Goal: Task Accomplishment & Management: Complete application form

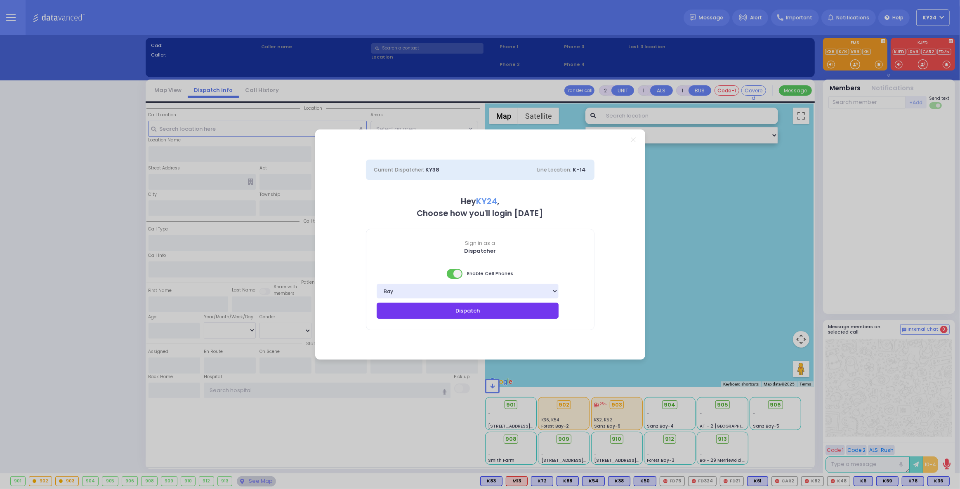
click at [484, 314] on button "Dispatch" at bounding box center [468, 311] width 182 height 16
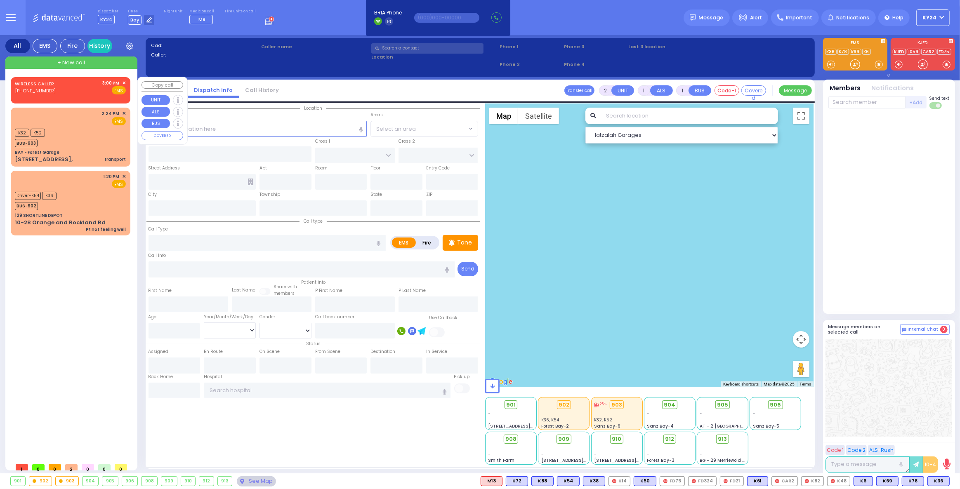
click at [71, 89] on div "WIRELESS CALLER [PHONE_NUMBER] 3:00 PM ✕ Fire EMS" at bounding box center [70, 87] width 111 height 15
select select
radio input "true"
select select
type input "15:00"
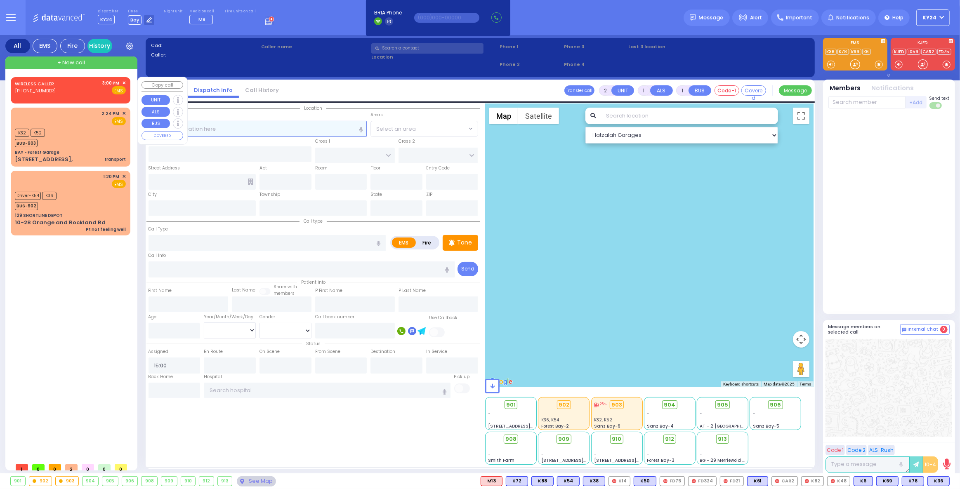
select select "Hatzalah Garages"
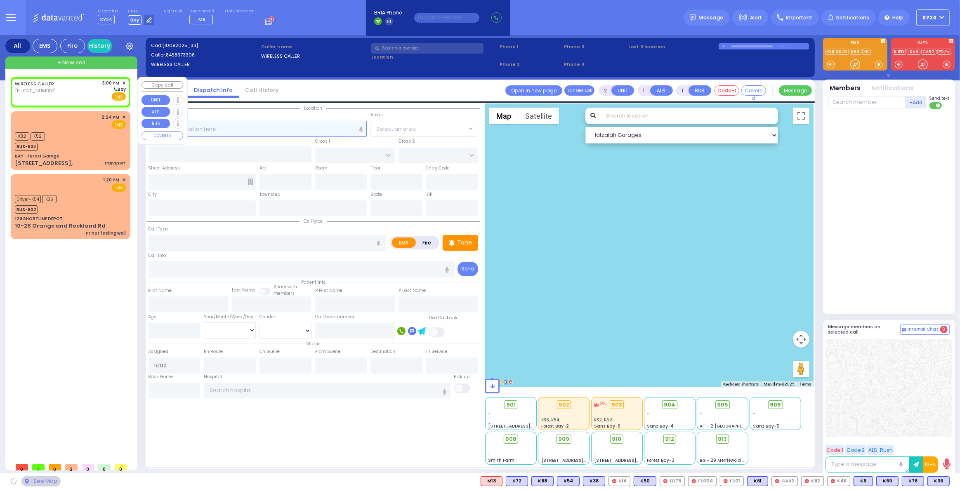
select select
radio input "true"
select select
select select "Hatzalah Garages"
click at [281, 128] on input "text" at bounding box center [258, 129] width 219 height 16
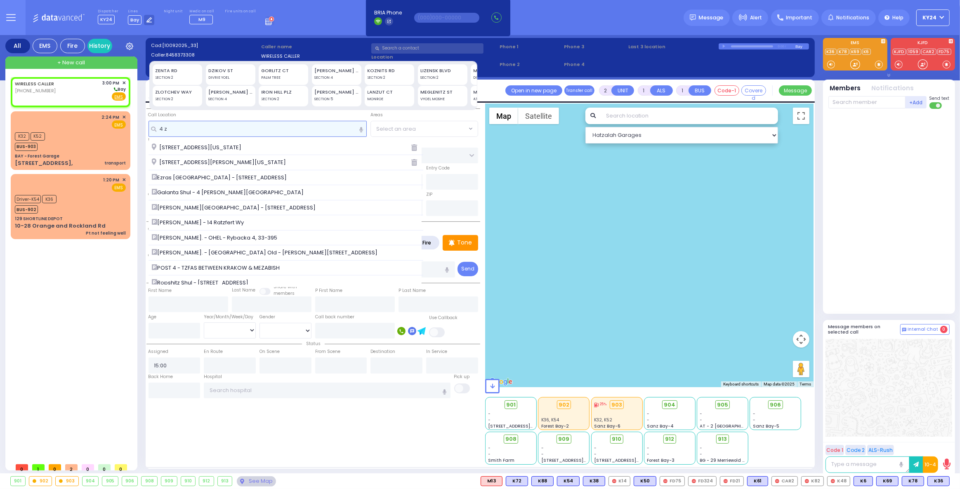
type input "4 z"
click at [236, 69] on div "DZIKOV ST" at bounding box center [230, 70] width 44 height 7
type input "4 DZIKOV ST"
type input "MONROE"
type input "10950"
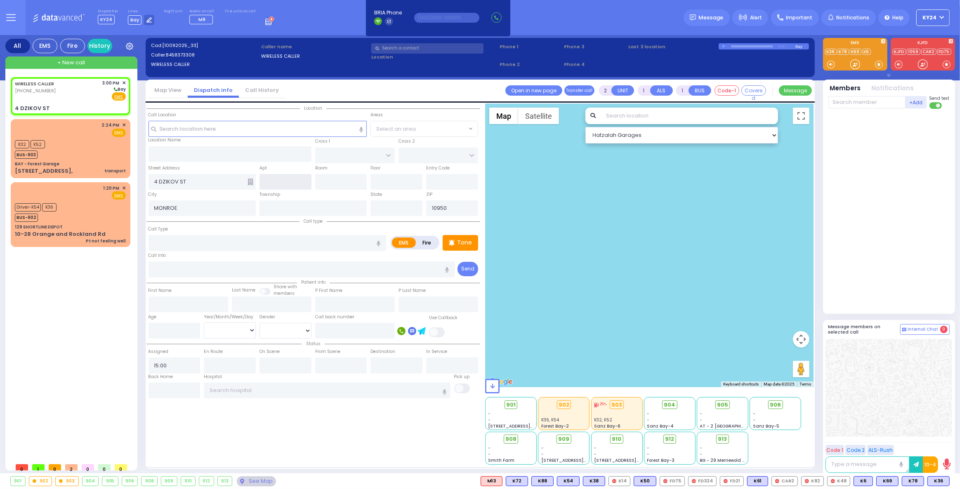
select select
radio input "true"
select select
select select "Hatzalah Garages"
type input "[US_STATE]"
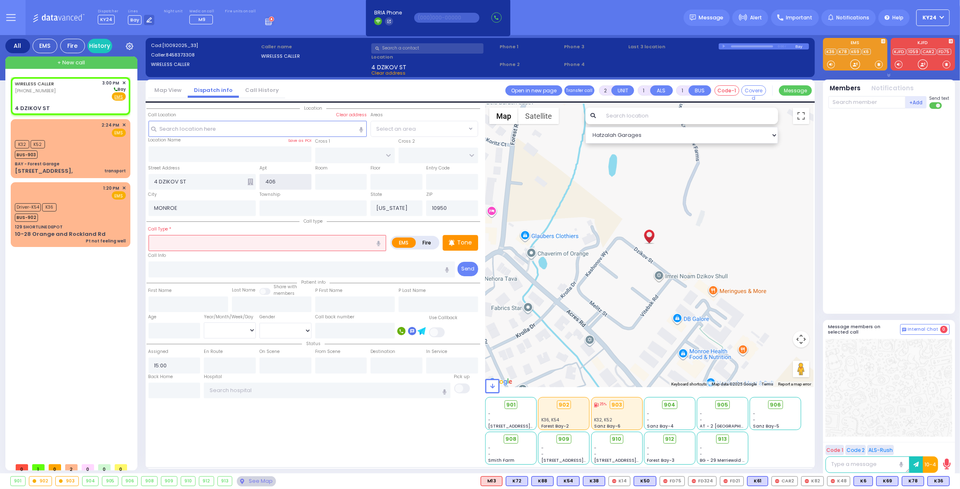
type input "406"
click at [298, 241] on input "text" at bounding box center [268, 243] width 238 height 16
select select
radio input "true"
select select
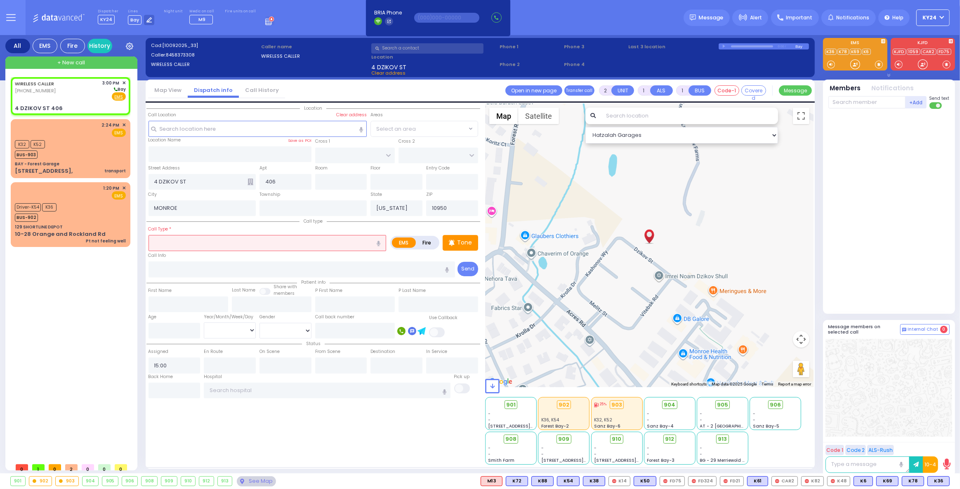
select select "Hatzalah Garages"
click at [349, 334] on input "text" at bounding box center [355, 331] width 80 height 16
select select
radio input "true"
select select
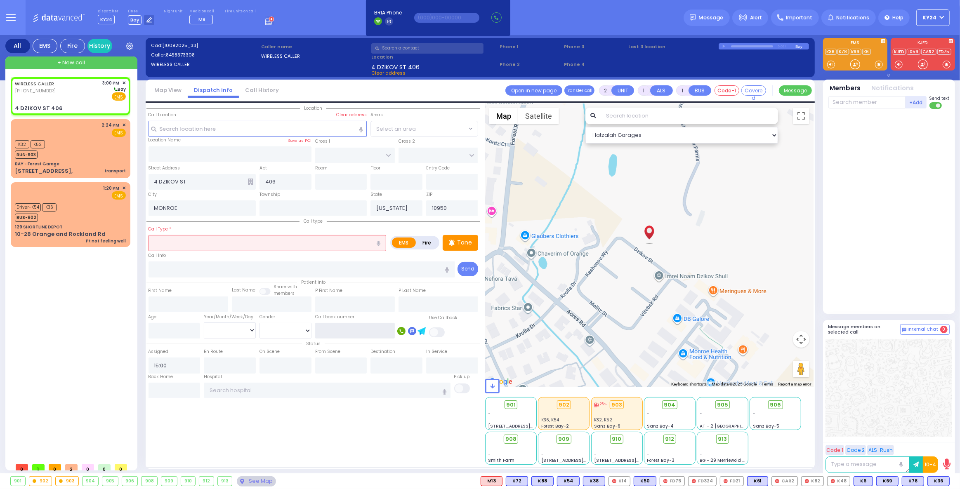
select select "Hatzalah Garages"
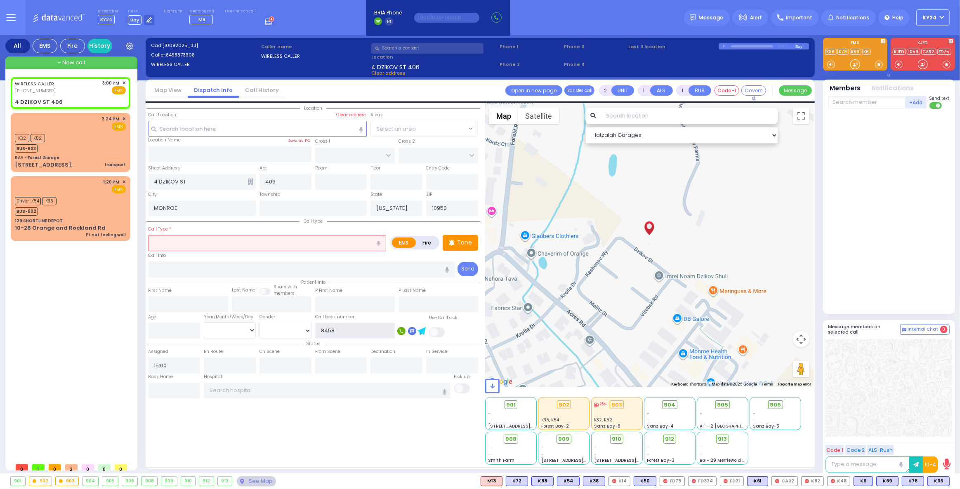
type input "84583"
select select
radio input "true"
select select
type input "845837"
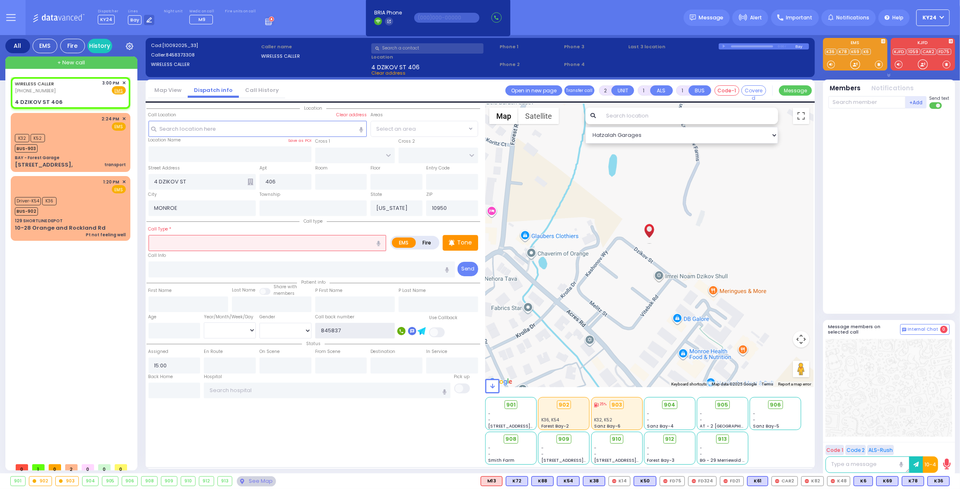
select select "Hatzalah Garages"
type input "8458373308"
click at [264, 245] on input "text" at bounding box center [268, 243] width 238 height 16
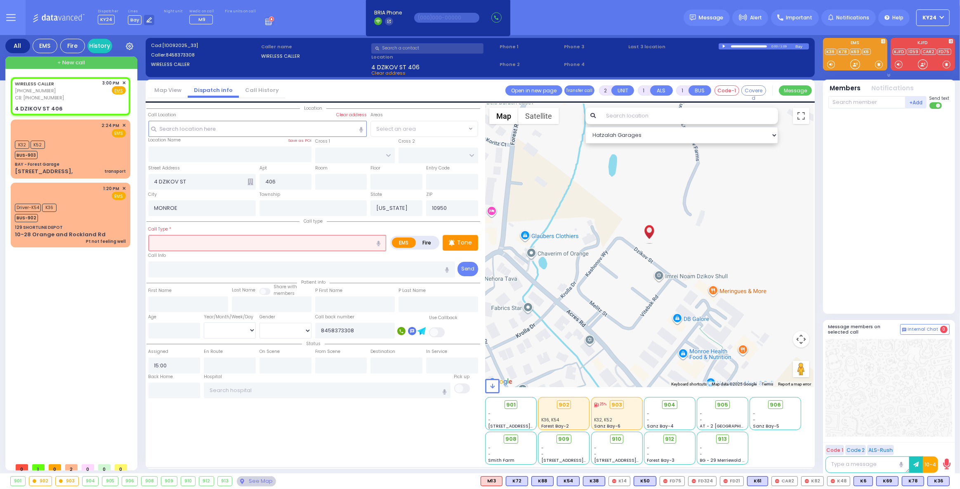
select select
radio input "true"
select select
select select "Hatzalah Garages"
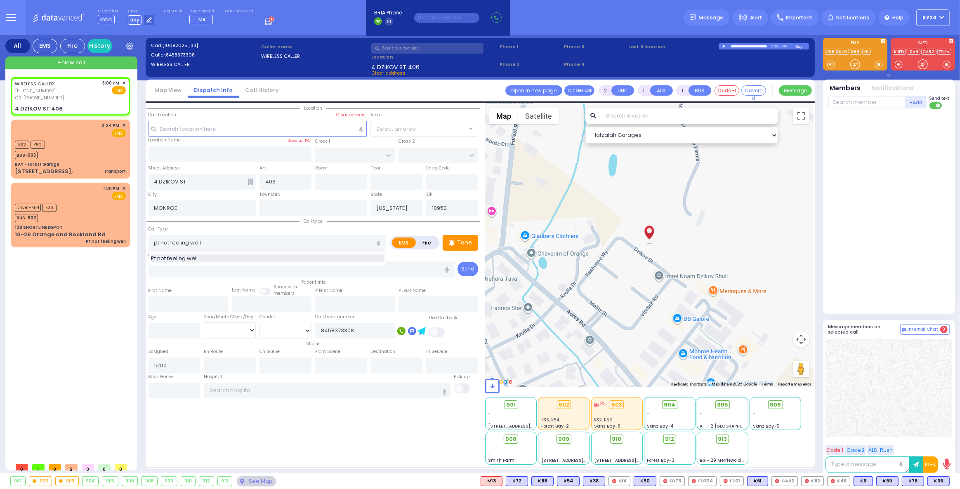
click at [225, 259] on div "Pt not feeling well" at bounding box center [268, 259] width 234 height 8
type input "Pt not feeling well"
type input "1"
type input "0"
select select
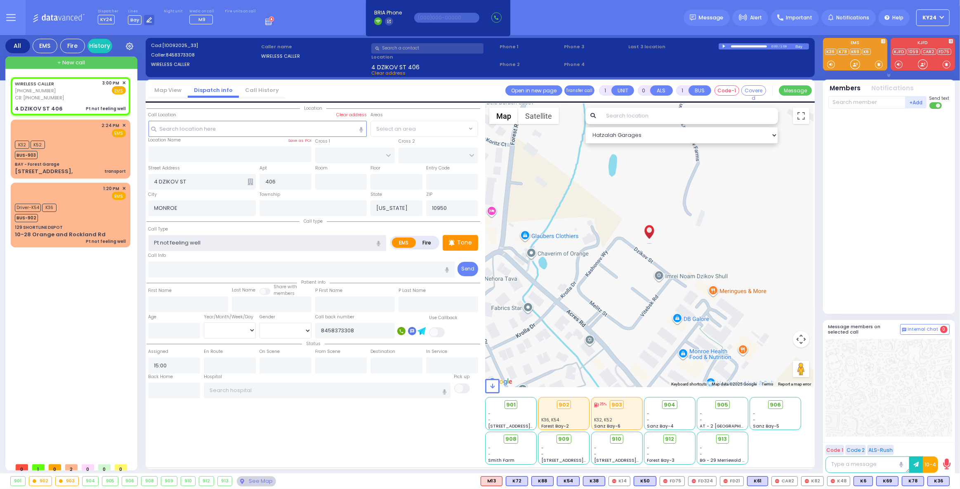
radio input "true"
select select
select select "Hatzalah Garages"
select select
radio input "true"
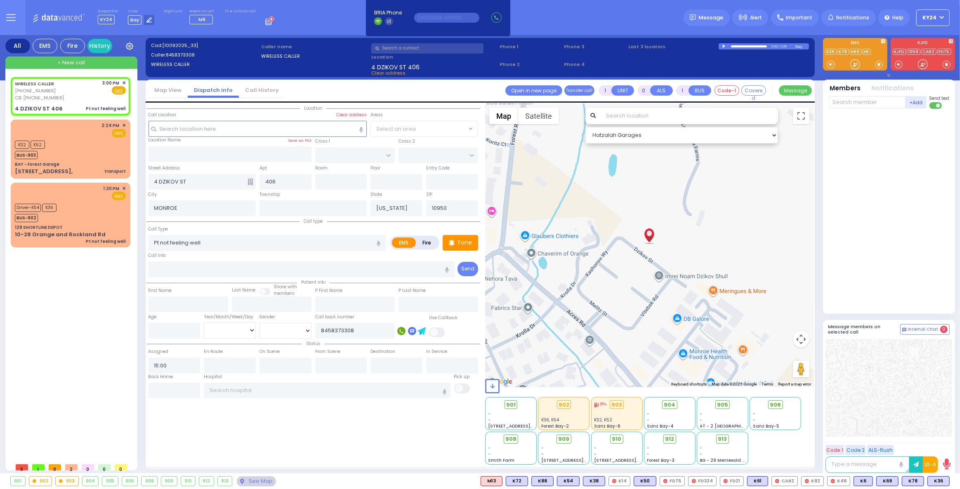
select select
select select "Hatzalah Garages"
click at [890, 235] on div at bounding box center [889, 209] width 123 height 195
select select
radio input "true"
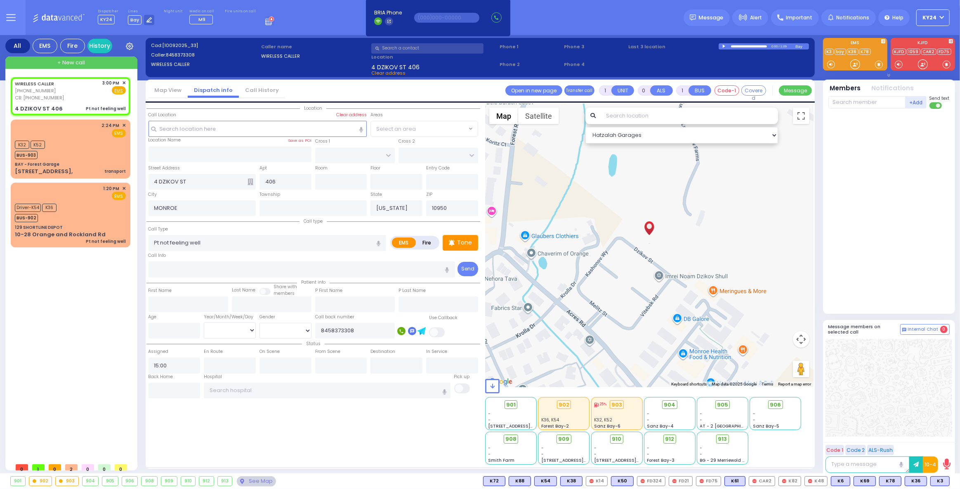
select select
select select "Hatzalah Garages"
click at [940, 481] on span "K3" at bounding box center [940, 481] width 19 height 9
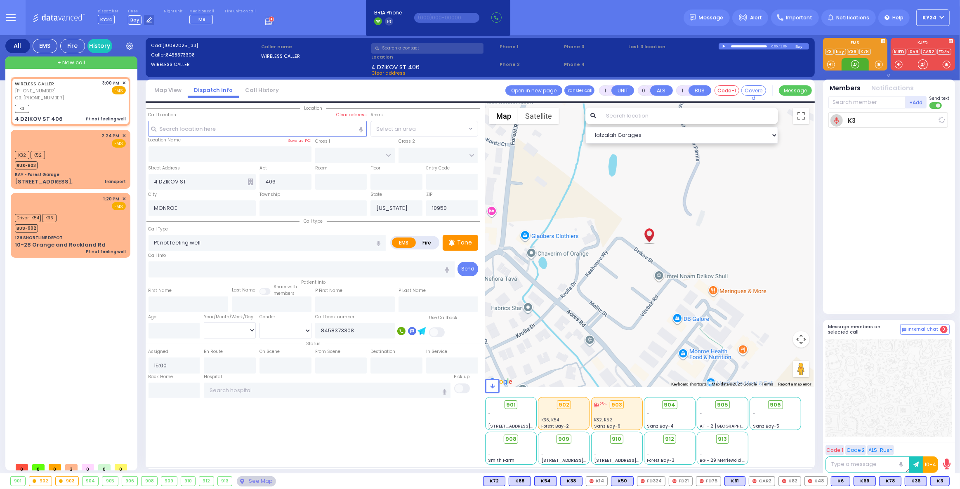
select select
radio input "true"
select select
type input "15:01"
select select "Hatzalah Garages"
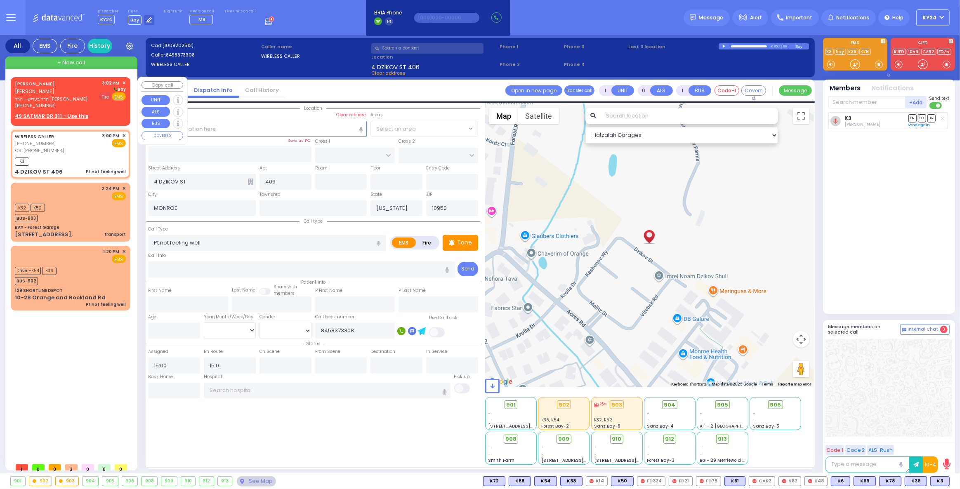
click at [108, 98] on span "Fire" at bounding box center [105, 96] width 13 height 8
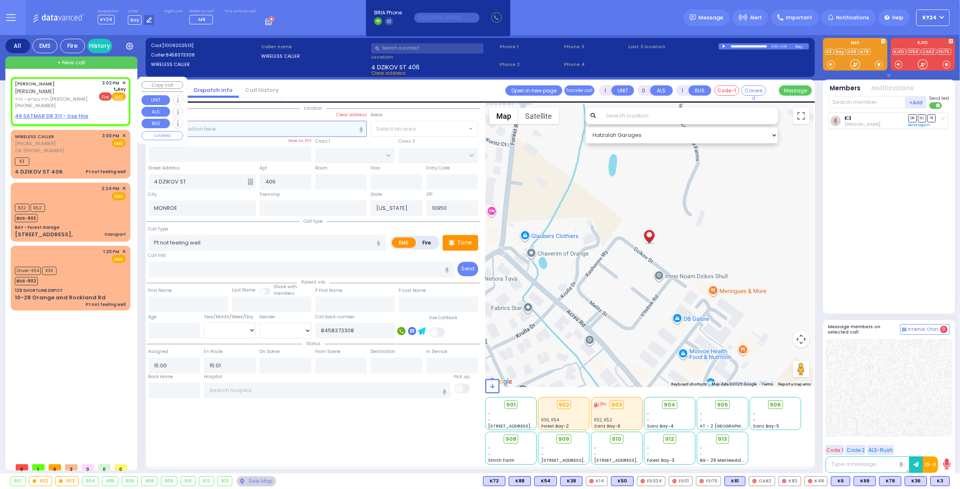
type input "2"
type input "1"
select select
radio input "false"
radio input "true"
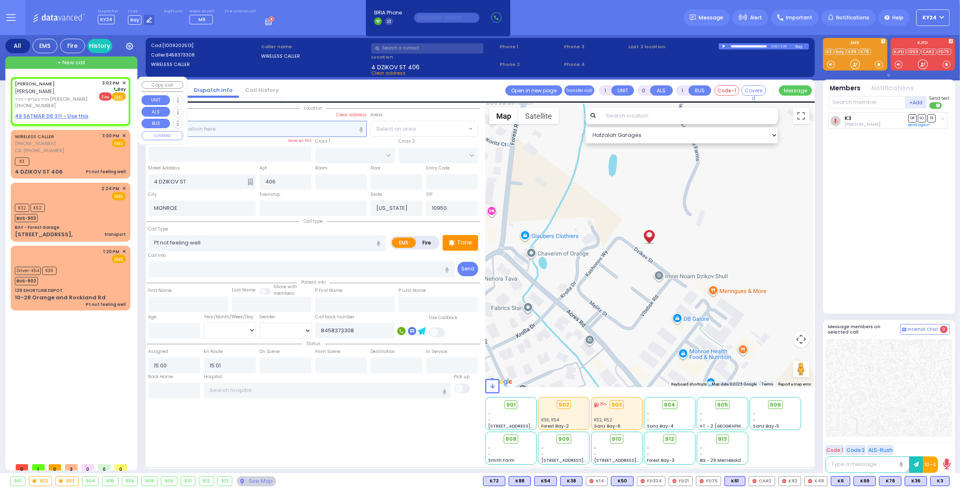
type input "[PERSON_NAME]"
type input "PANET"
select select
type input "15:02"
select select "Hatzalah Garages"
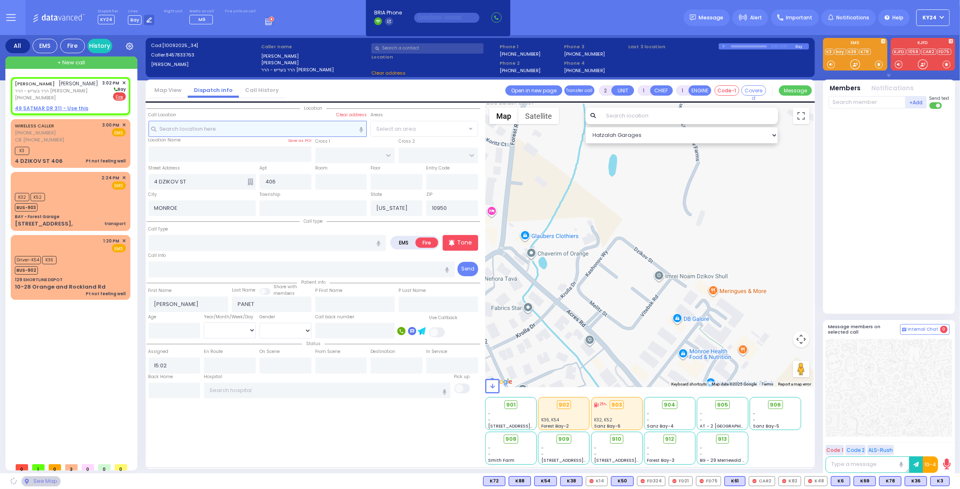
select select
radio input "true"
select select
select select "Hatzalah Garages"
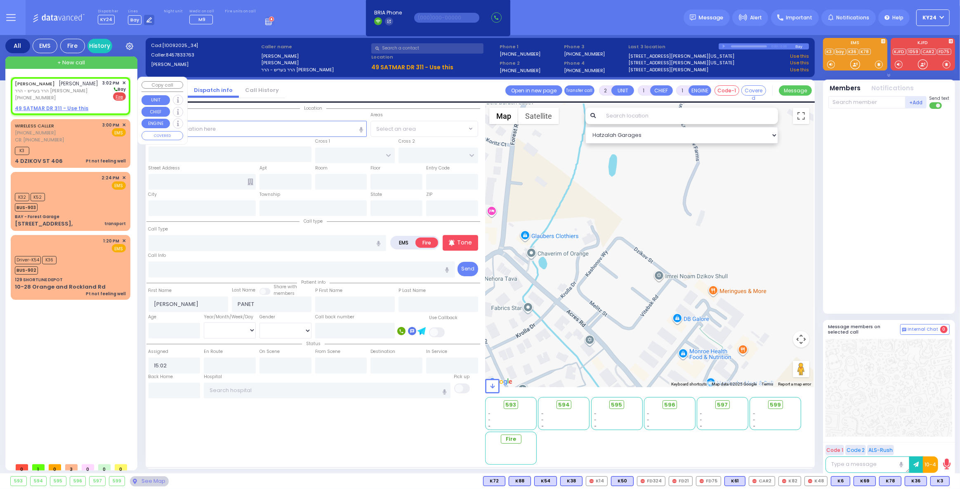
click at [99, 97] on div "[PERSON_NAME] [PERSON_NAME] הרר בעריש - הרר [PERSON_NAME] [PHONE_NUMBER] 3:02 P…" at bounding box center [70, 91] width 111 height 22
select select
radio input "true"
select select
select select "Hatzalah Garages"
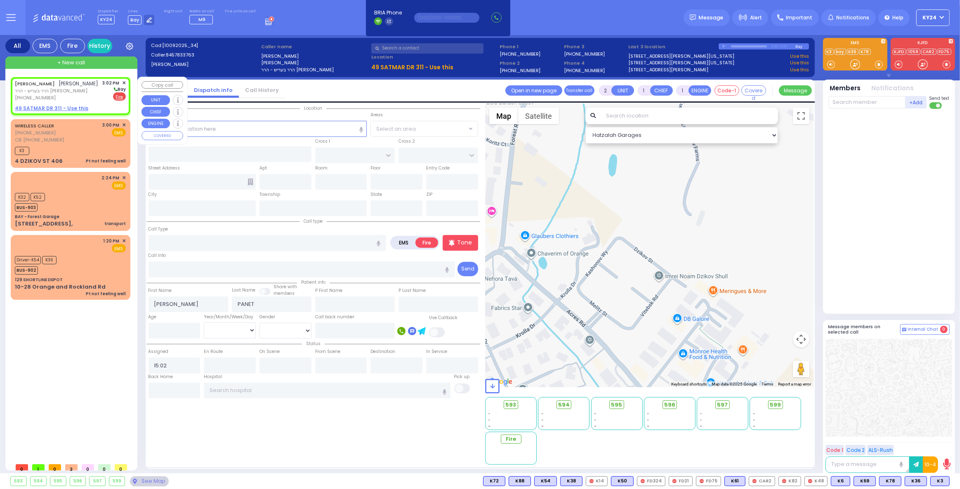
click at [38, 106] on u "49 SATMAR DR 311 - Use this" at bounding box center [51, 108] width 73 height 7
select select
radio input "true"
select select
select select "Hatzalah Garages"
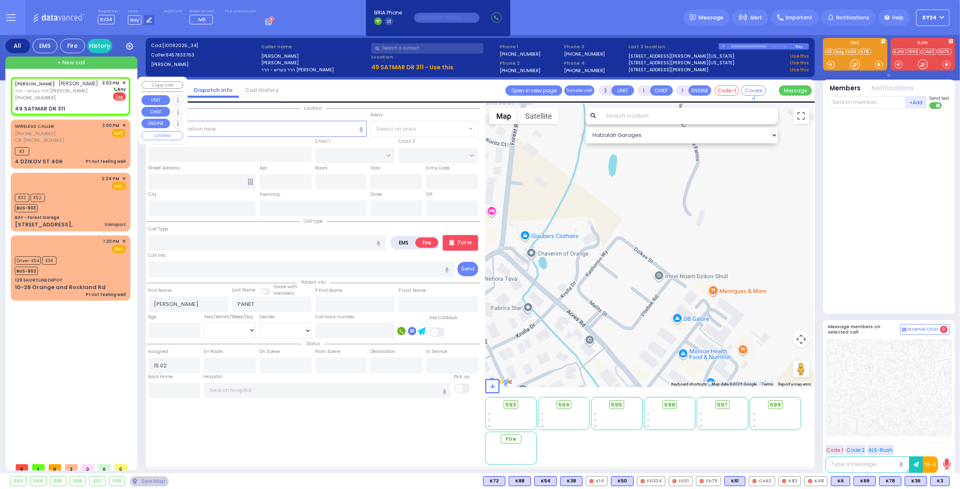
select select
radio input "true"
select select
select select "Hatzalah Garages"
type input "[GEOGRAPHIC_DATA]"
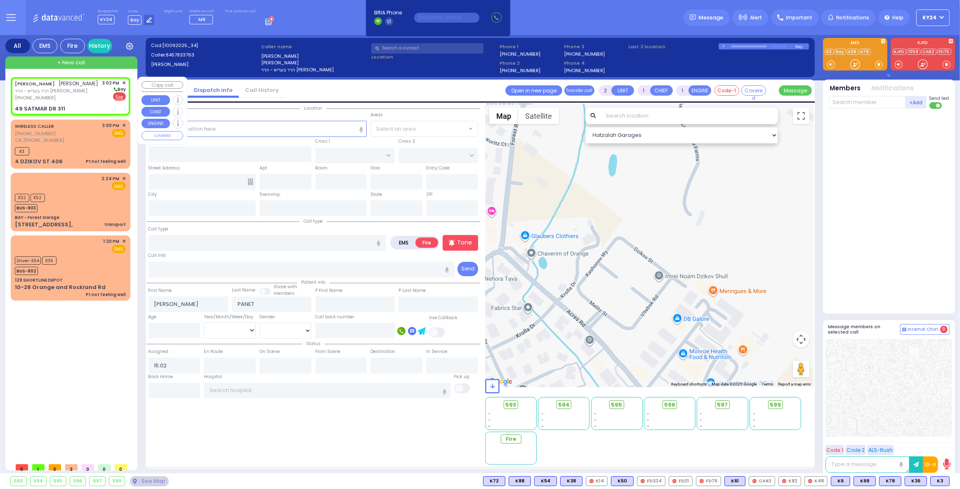
type input "MEZABISH PL"
type input "49 SATMAR DR"
type input "311"
type input "Monroe"
type input "[US_STATE]"
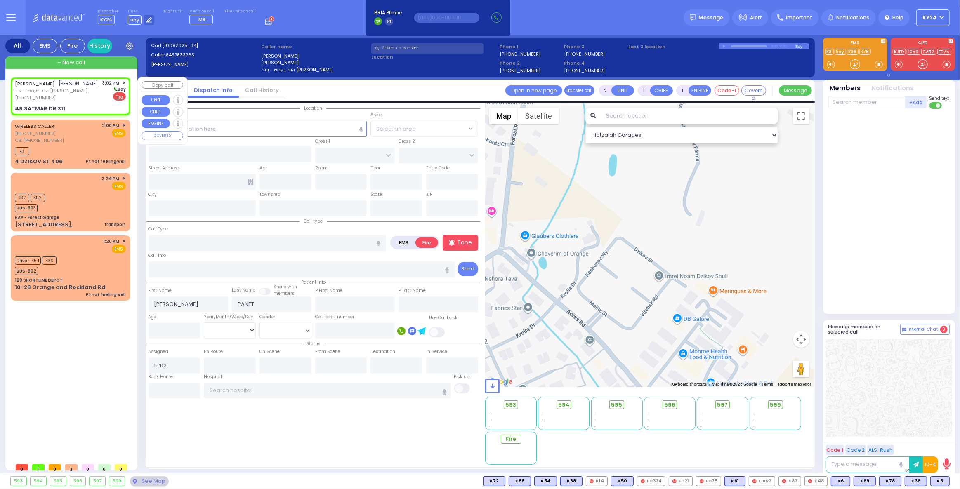
type input "10950"
select select "[GEOGRAPHIC_DATA]"
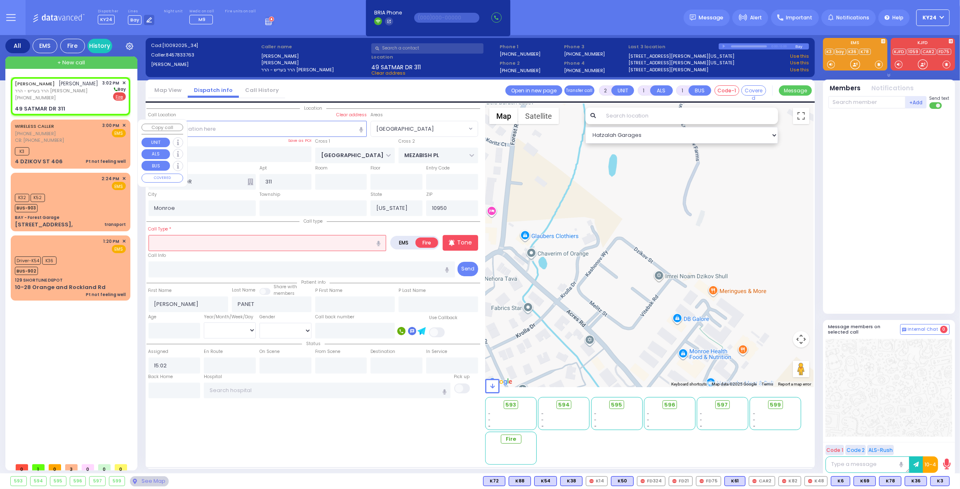
click at [258, 244] on input "text" at bounding box center [268, 243] width 238 height 16
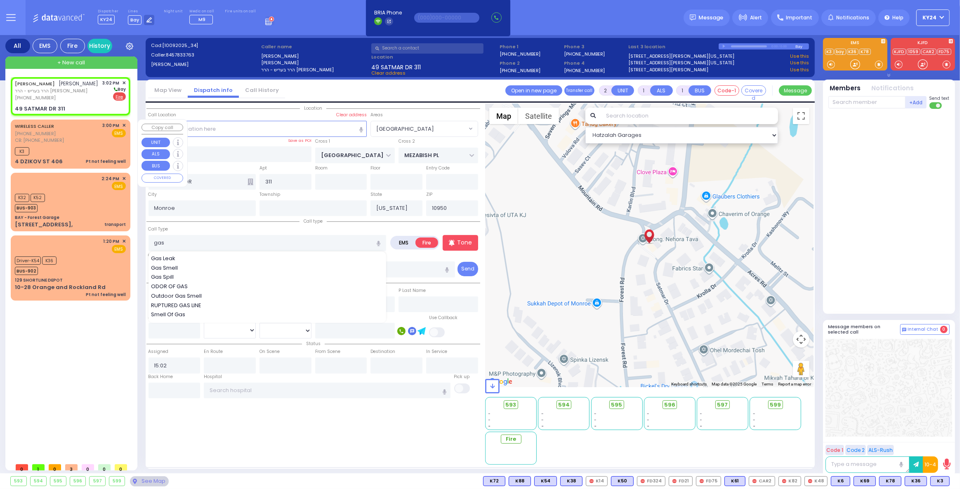
click at [163, 268] on span "Gas Smell" at bounding box center [166, 268] width 30 height 8
type input "Gas Smell"
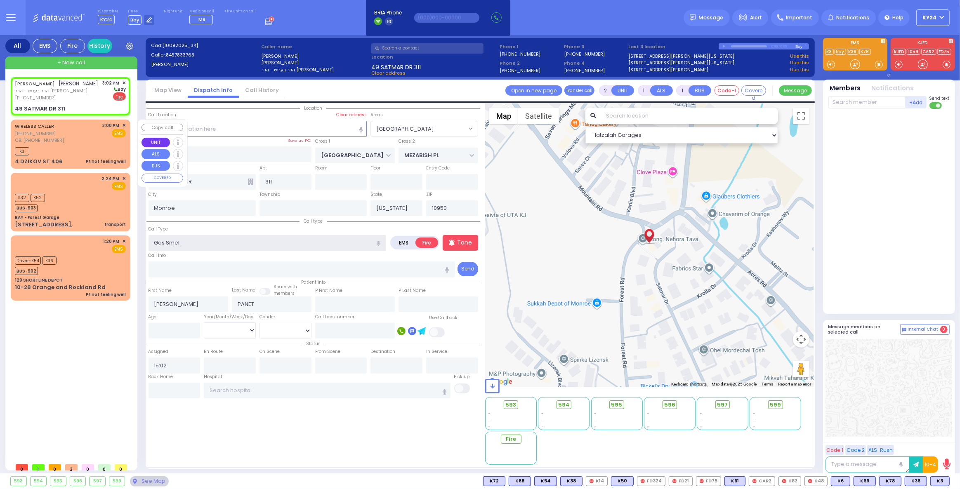
select select
radio input "true"
select select
select select "Hatzalah Garages"
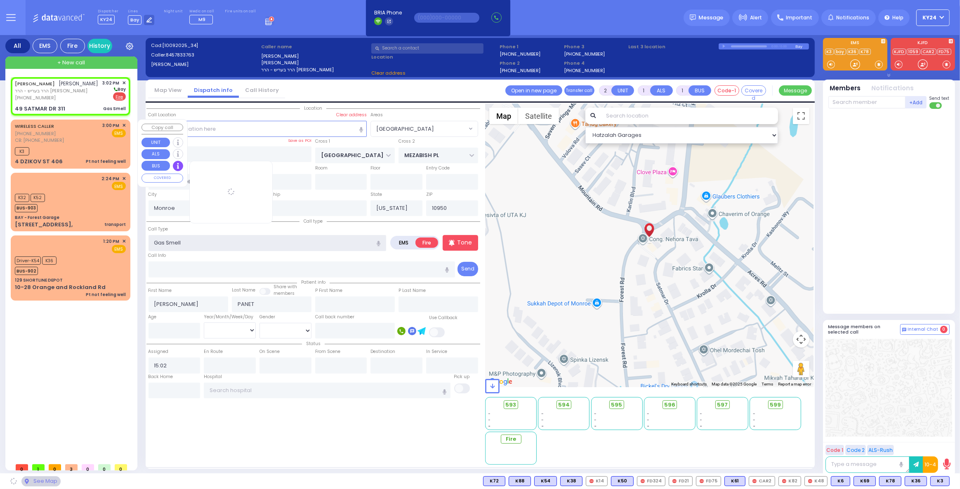
select select "[GEOGRAPHIC_DATA]"
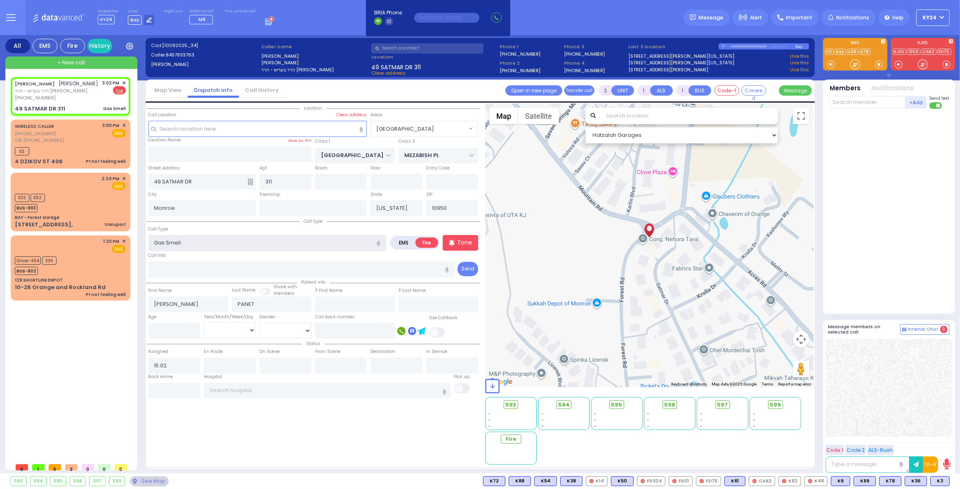
select select
radio input "true"
select select
select select "Hatzalah Garages"
select select "[GEOGRAPHIC_DATA]"
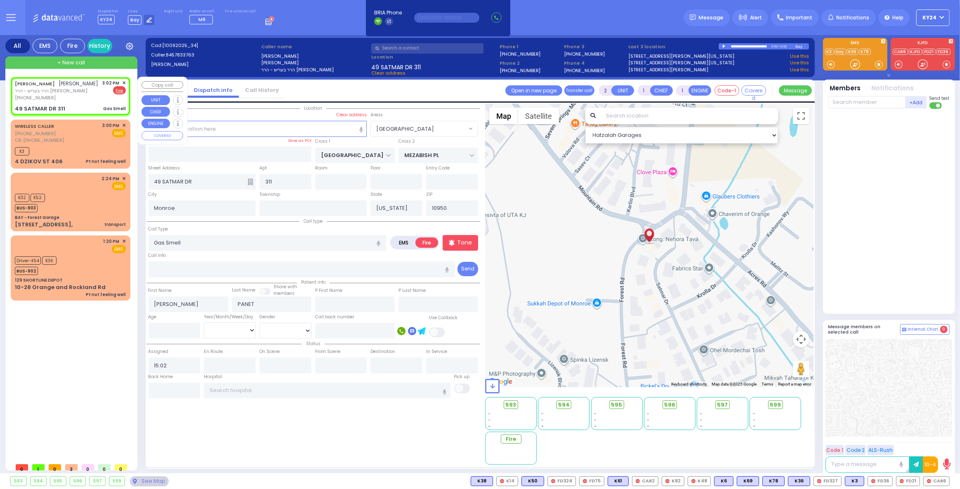
click at [68, 104] on div "[PERSON_NAME] [PERSON_NAME] הרר בעריש - הרר [PERSON_NAME] [PHONE_NUMBER] 3:02 P…" at bounding box center [70, 96] width 116 height 36
select select
radio input "true"
select select
select select "Hatzalah Garages"
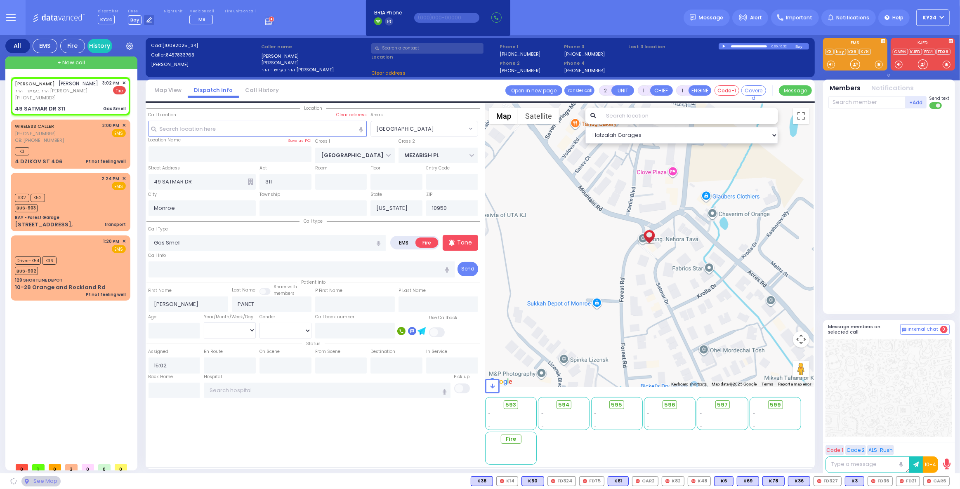
select select
radio input "true"
select select
select select "Hatzalah Garages"
select select "[GEOGRAPHIC_DATA]"
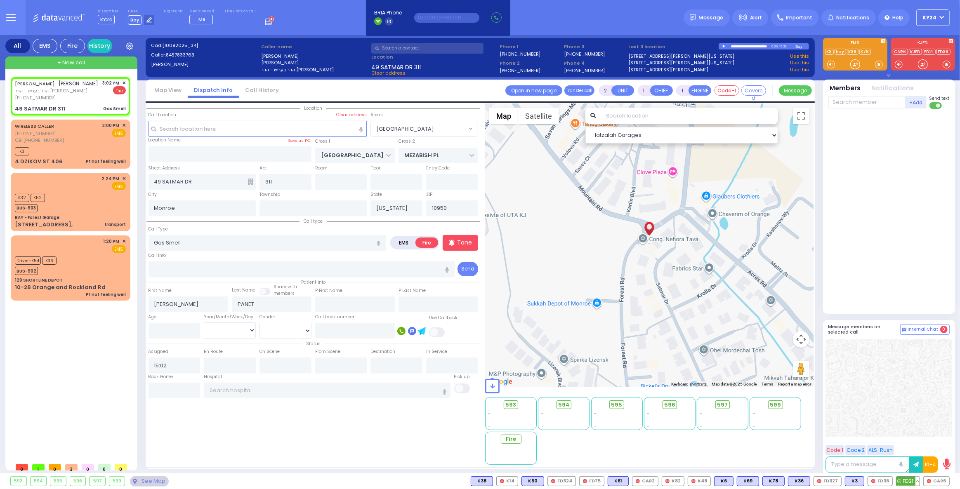
drag, startPoint x: 935, startPoint y: 483, endPoint x: 904, endPoint y: 482, distance: 31.4
click at [0, 0] on span "CAR6" at bounding box center [0, 0] width 0 height 0
click at [905, 480] on span "FD21" at bounding box center [908, 481] width 23 height 9
click at [883, 482] on span "FD36" at bounding box center [880, 481] width 24 height 9
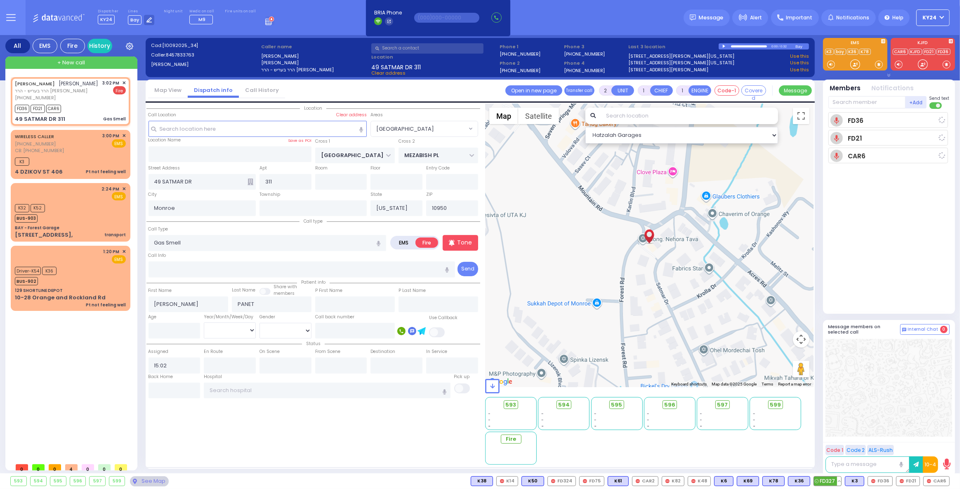
select select
radio input "true"
select select
type input "15:12"
click at [833, 481] on span "FD327" at bounding box center [827, 481] width 27 height 9
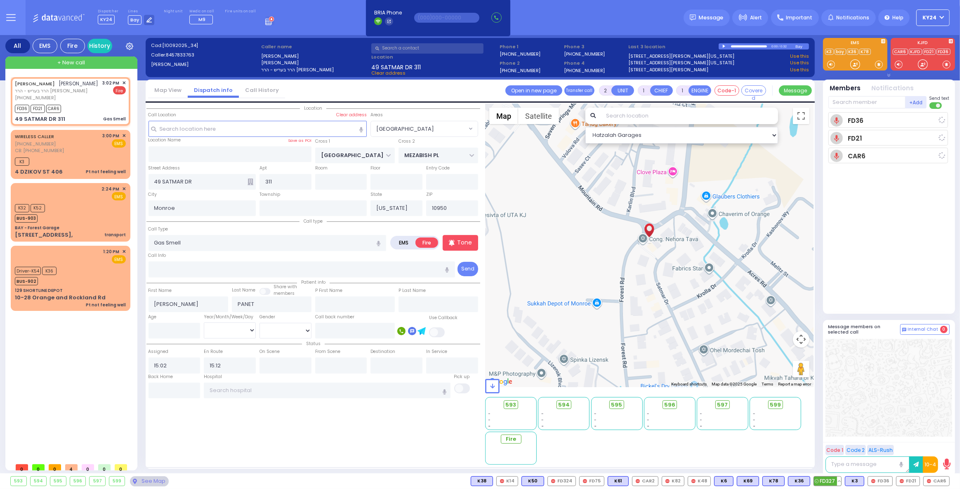
select select "Hatzalah Garages"
select select "[GEOGRAPHIC_DATA]"
select select
radio input "true"
select select
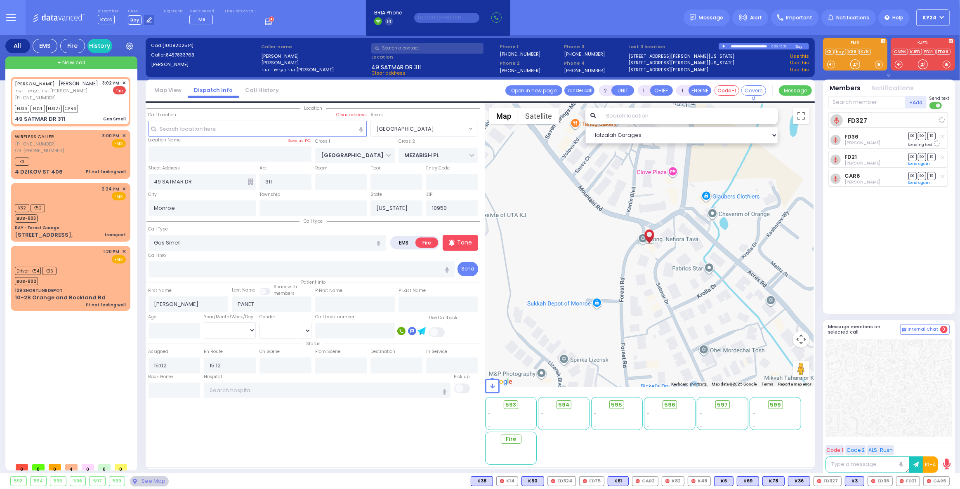
select select "[GEOGRAPHIC_DATA]"
select select "Hatzalah Garages"
select select
radio input "true"
select select
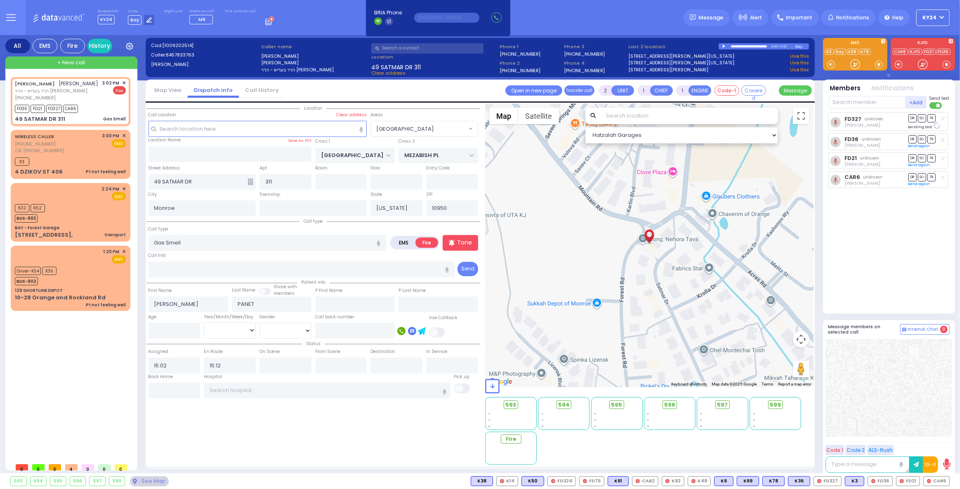
select select "[GEOGRAPHIC_DATA]"
select select "Hatzalah Garages"
select select
radio input "true"
select select
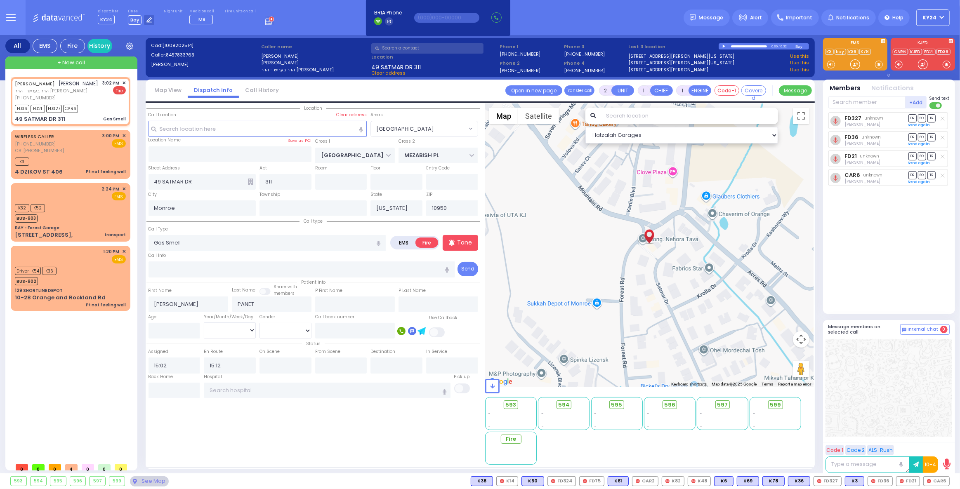
select select "[GEOGRAPHIC_DATA]"
select select "Hatzalah Garages"
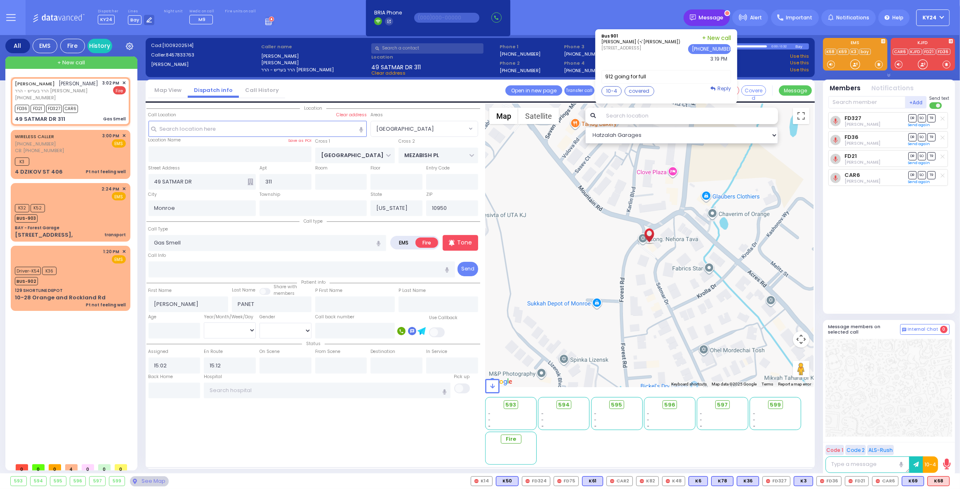
click at [720, 17] on span "Message" at bounding box center [711, 18] width 25 height 8
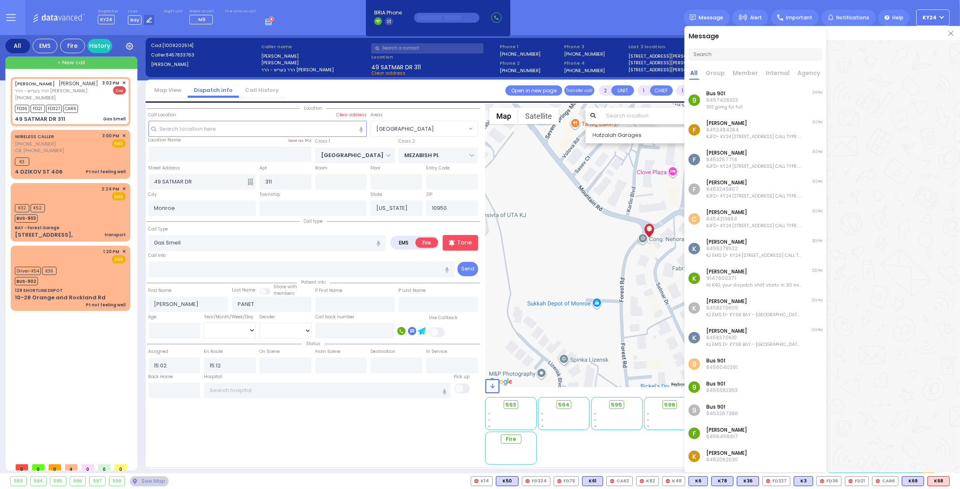
click at [955, 31] on div at bounding box center [893, 33] width 134 height 14
click at [951, 33] on img at bounding box center [950, 33] width 5 height 5
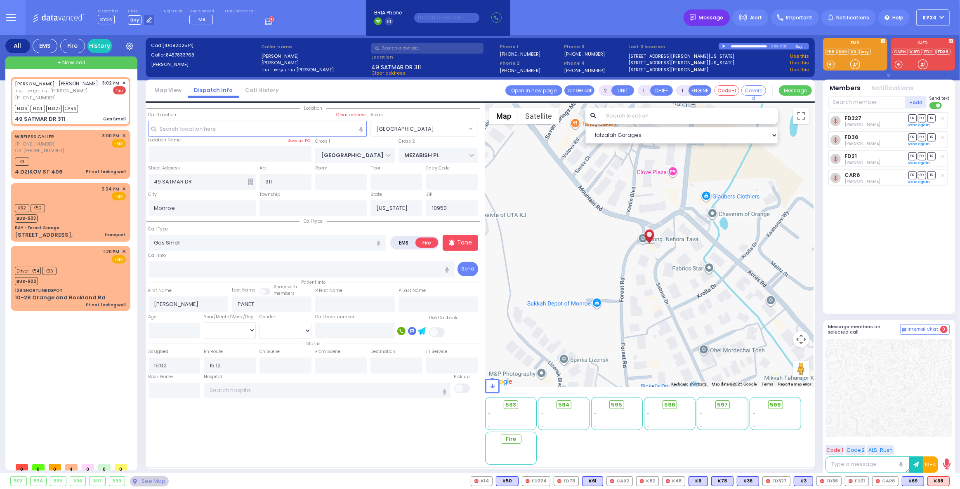
click at [710, 14] on span "Message" at bounding box center [711, 18] width 25 height 8
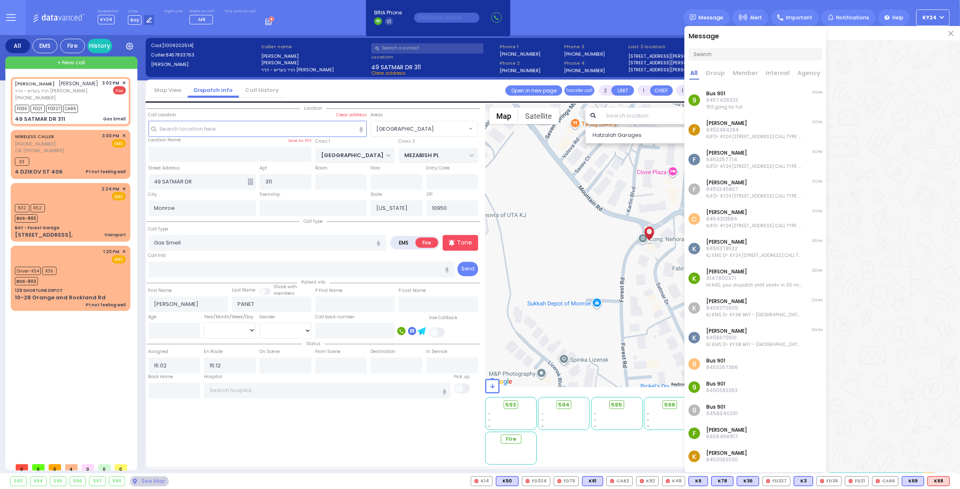
click at [724, 101] on p "8457426323" at bounding box center [724, 100] width 36 height 7
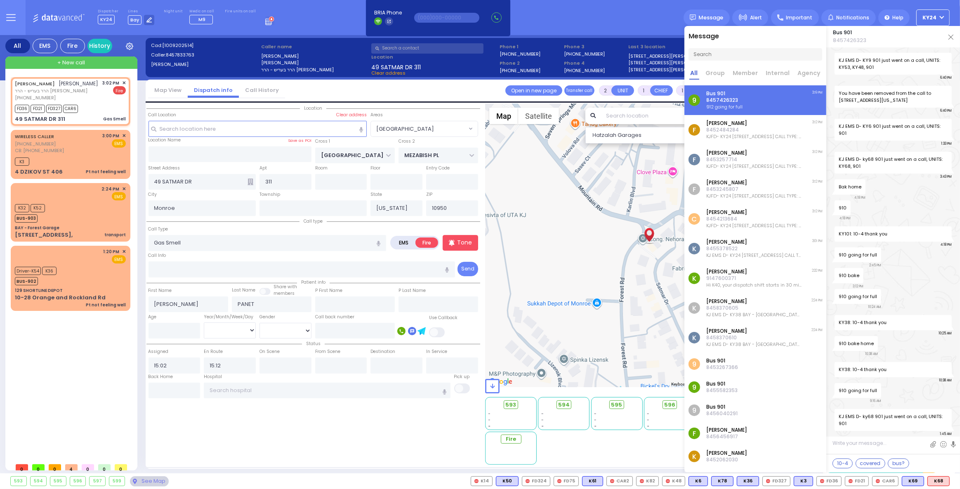
scroll to position [680, 0]
click at [901, 449] on textarea at bounding box center [893, 446] width 134 height 15
type textarea "ok"
click at [924, 444] on img at bounding box center [922, 444] width 7 height 7
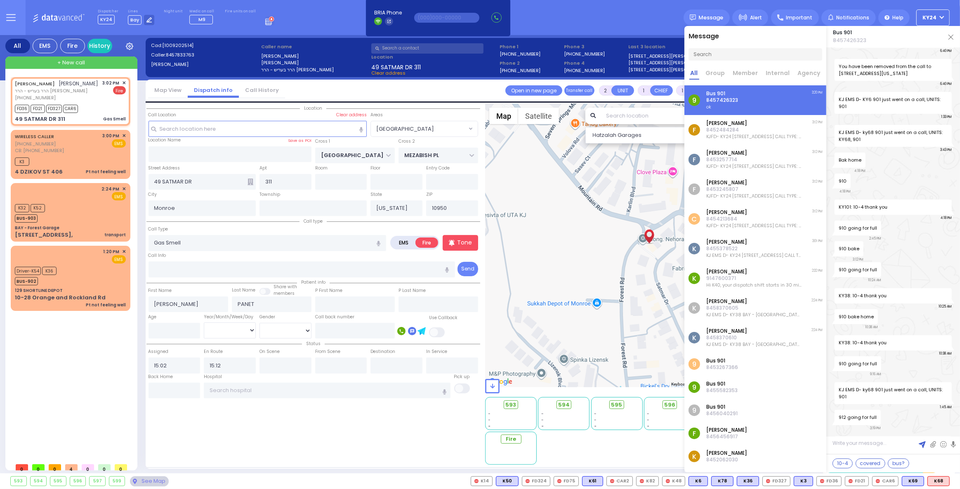
click at [949, 38] on img at bounding box center [950, 37] width 5 height 5
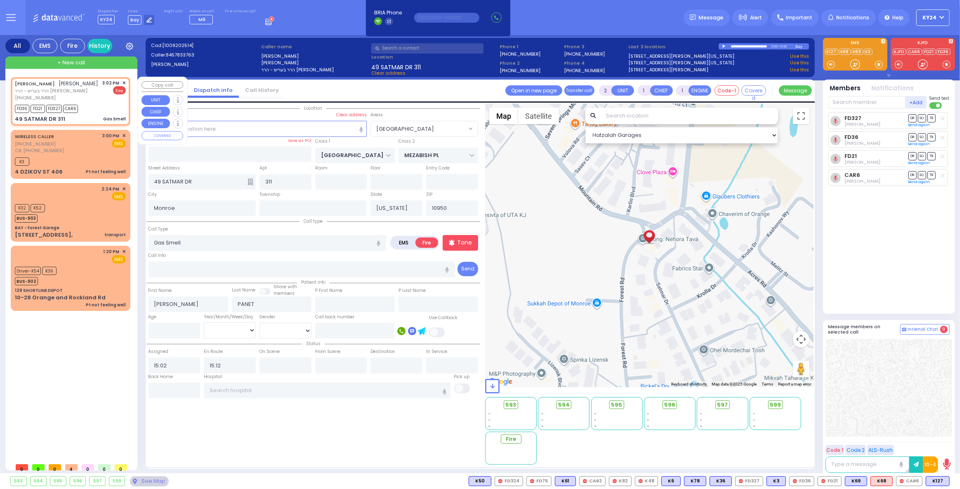
click at [126, 83] on div "[PERSON_NAME] [PERSON_NAME] הרר בעריש - הרר [PERSON_NAME] [PHONE_NUMBER] 3:02 P…" at bounding box center [70, 101] width 116 height 46
select select
radio input "true"
select select
select select "Hatzalah Garages"
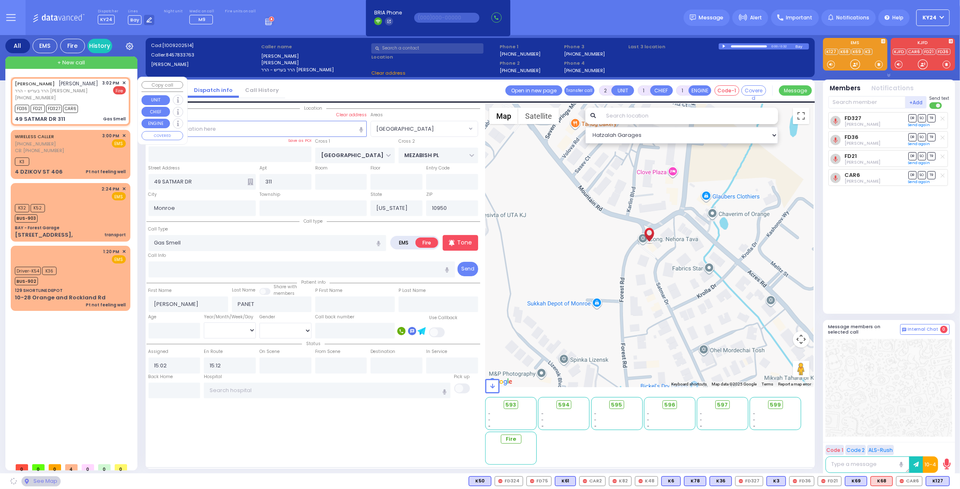
select select "[GEOGRAPHIC_DATA]"
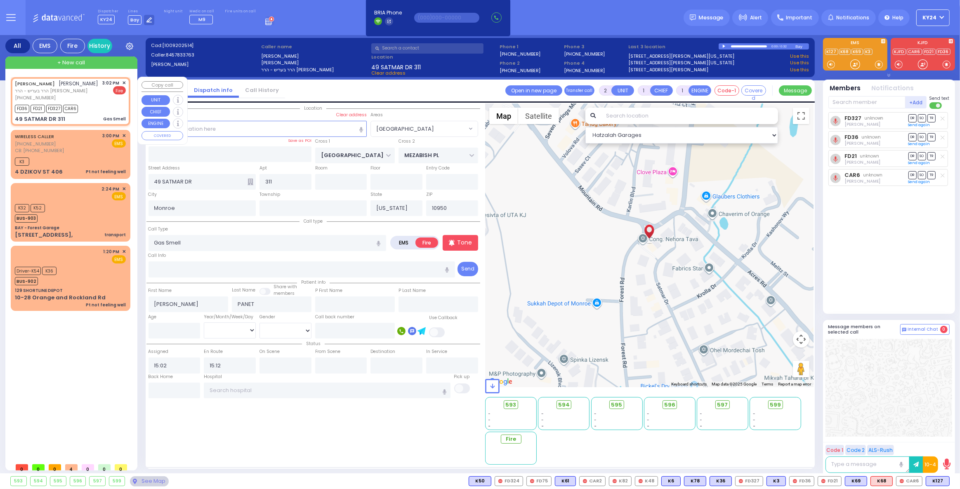
click at [125, 84] on span "✕" at bounding box center [124, 83] width 4 height 7
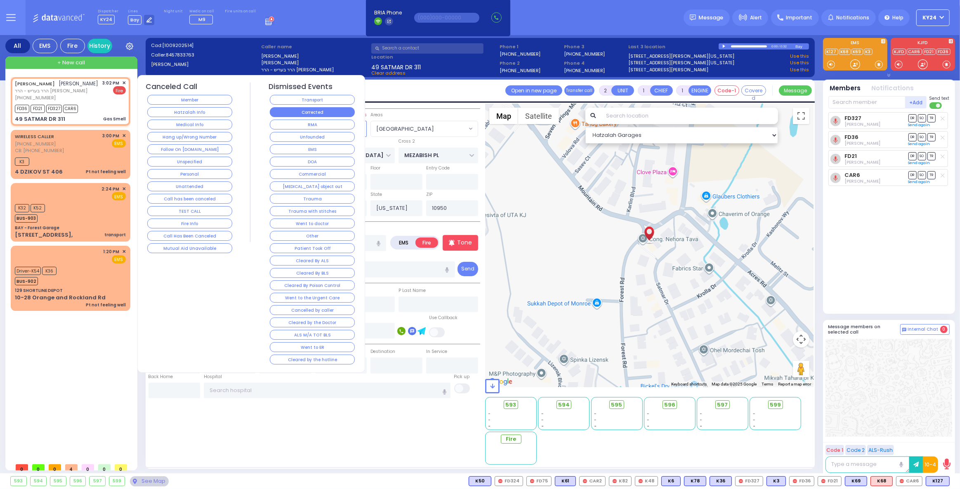
click at [301, 113] on button "Corrected" at bounding box center [312, 112] width 85 height 10
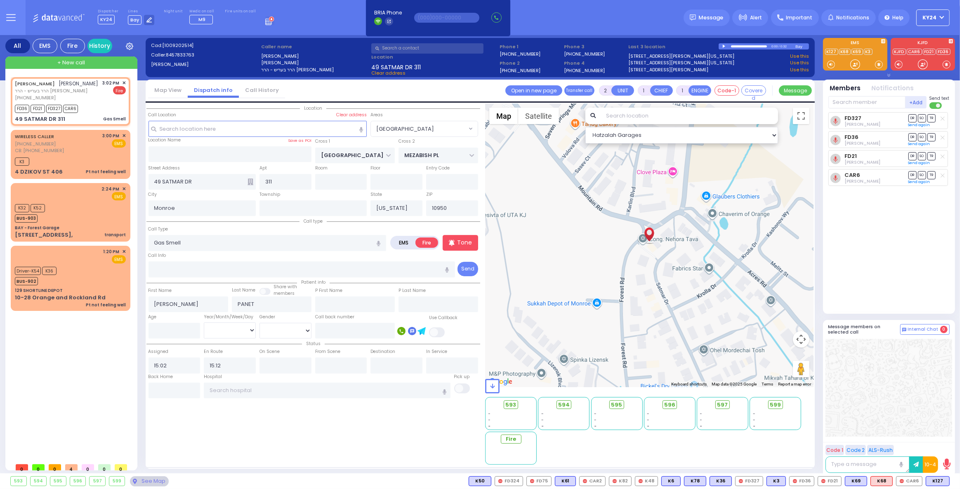
select select
radio input "true"
select select
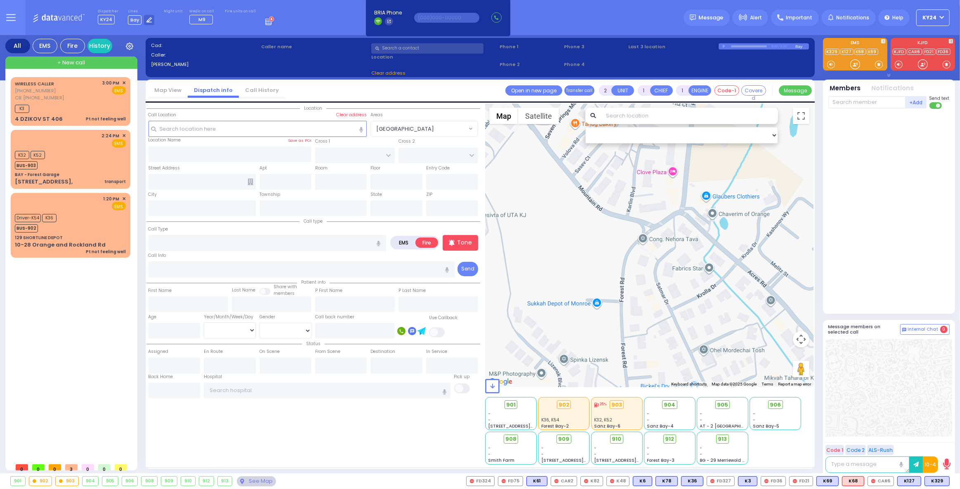
click at [947, 20] on button "KY24" at bounding box center [932, 17] width 33 height 17
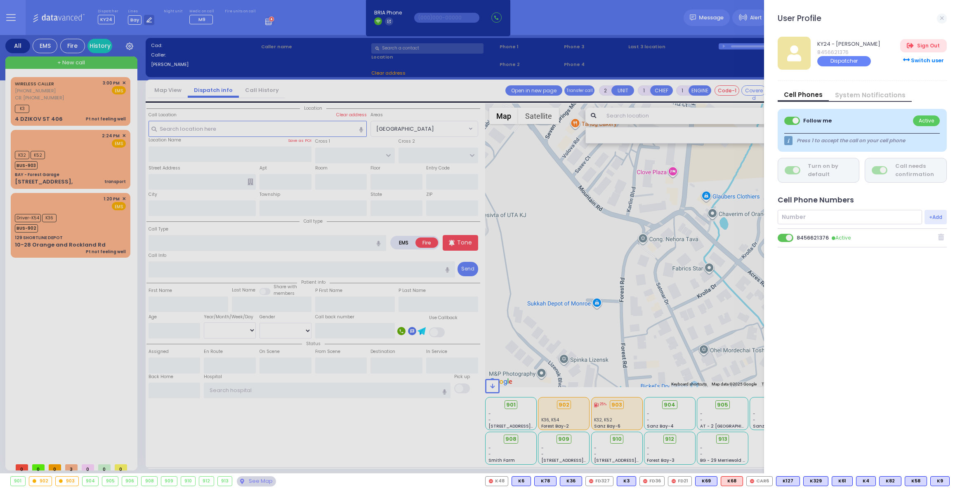
select select
click at [917, 57] on div "Switch user" at bounding box center [923, 61] width 46 height 14
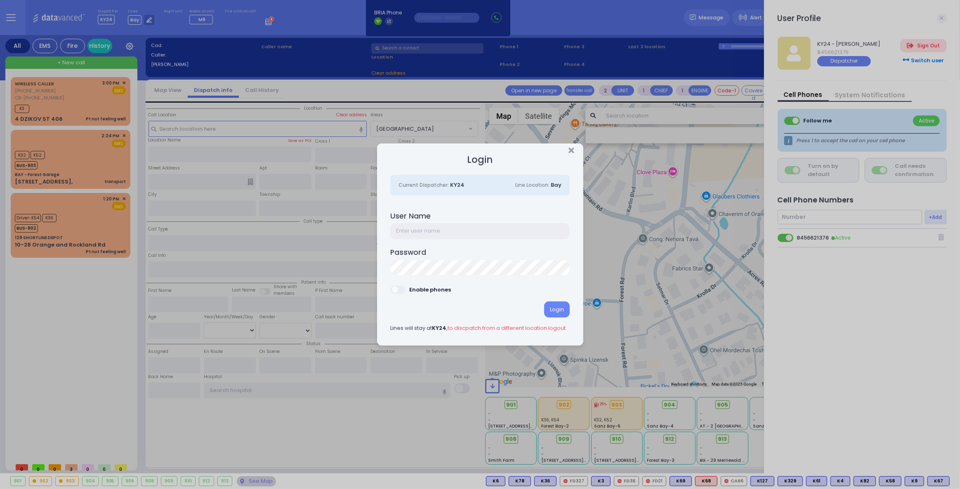
click at [406, 230] on input "text" at bounding box center [479, 231] width 179 height 16
type input "ky58"
